Goal: Task Accomplishment & Management: Use online tool/utility

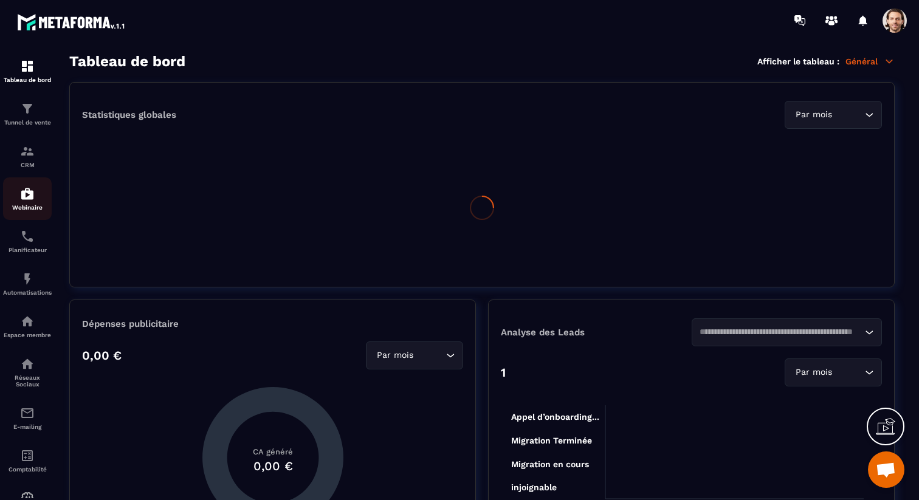
click at [25, 197] on img at bounding box center [27, 194] width 15 height 15
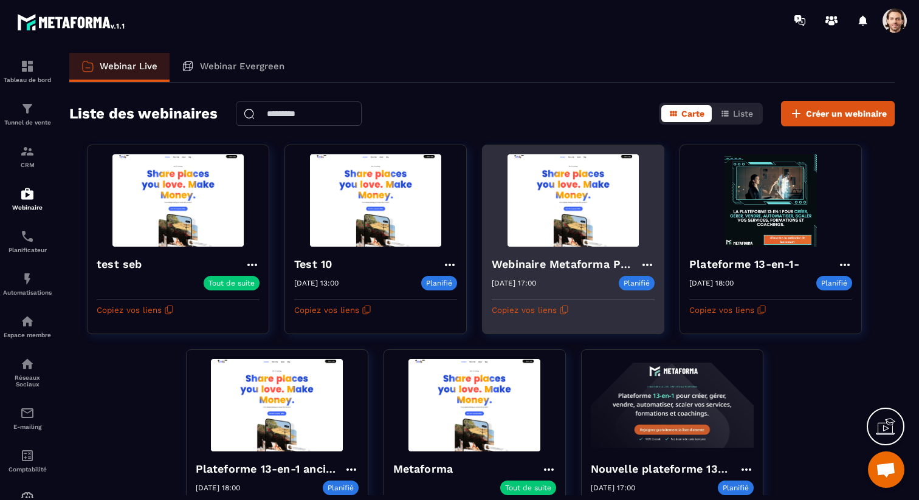
click at [651, 262] on icon at bounding box center [647, 265] width 15 height 15
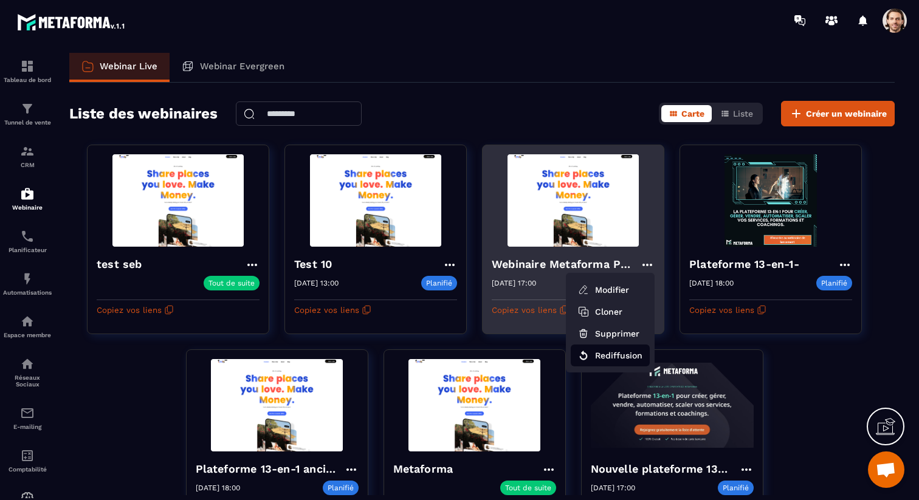
click at [617, 356] on button "Rediffusion" at bounding box center [610, 356] width 79 height 22
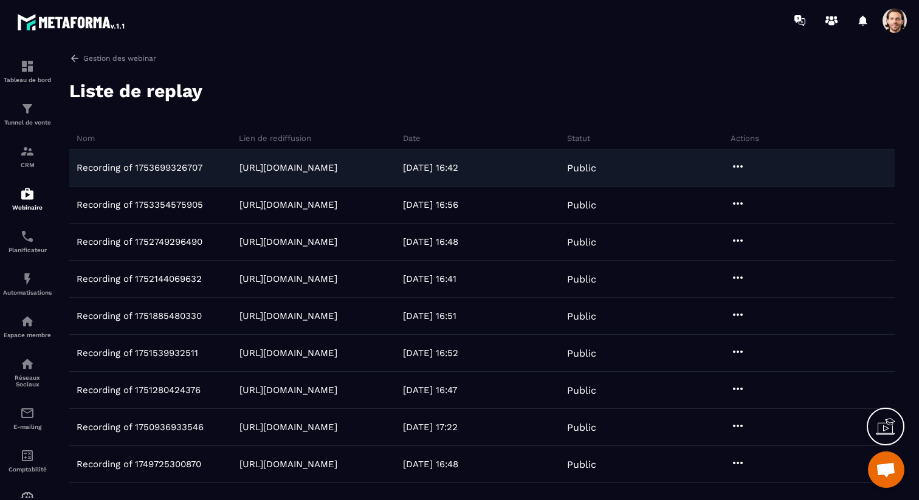
click at [735, 170] on icon at bounding box center [738, 166] width 15 height 15
click at [747, 187] on icon "button" at bounding box center [747, 191] width 11 height 11
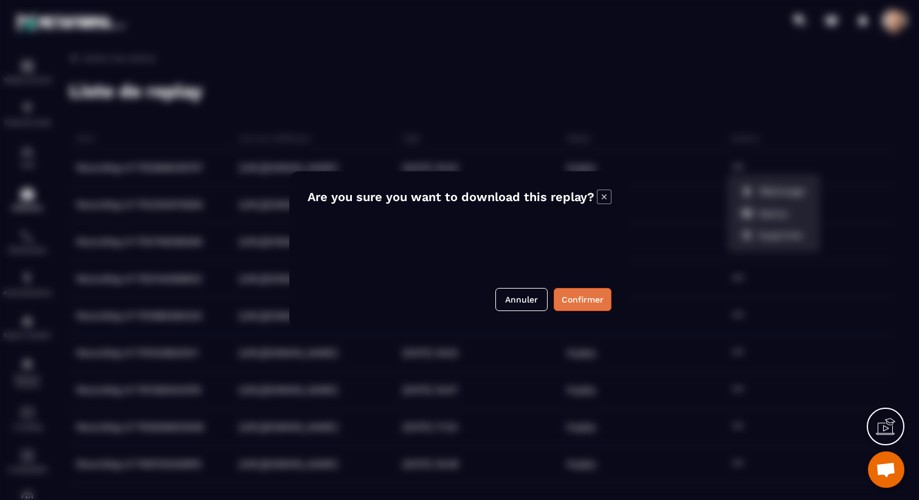
click at [571, 302] on button "Confirmer" at bounding box center [583, 299] width 58 height 23
